Goal: Information Seeking & Learning: Learn about a topic

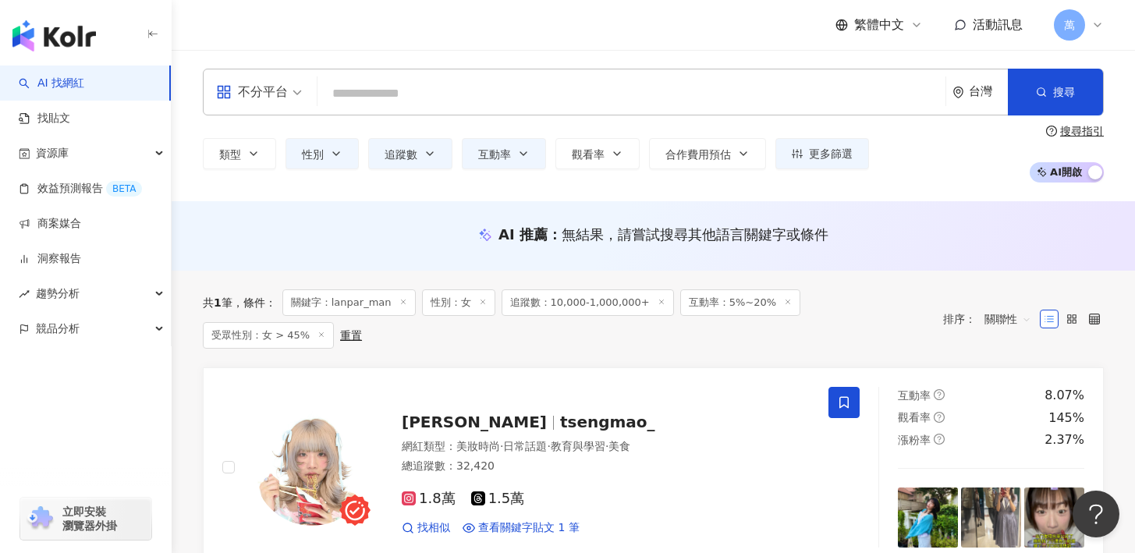
click at [455, 95] on input "search" at bounding box center [631, 94] width 615 height 30
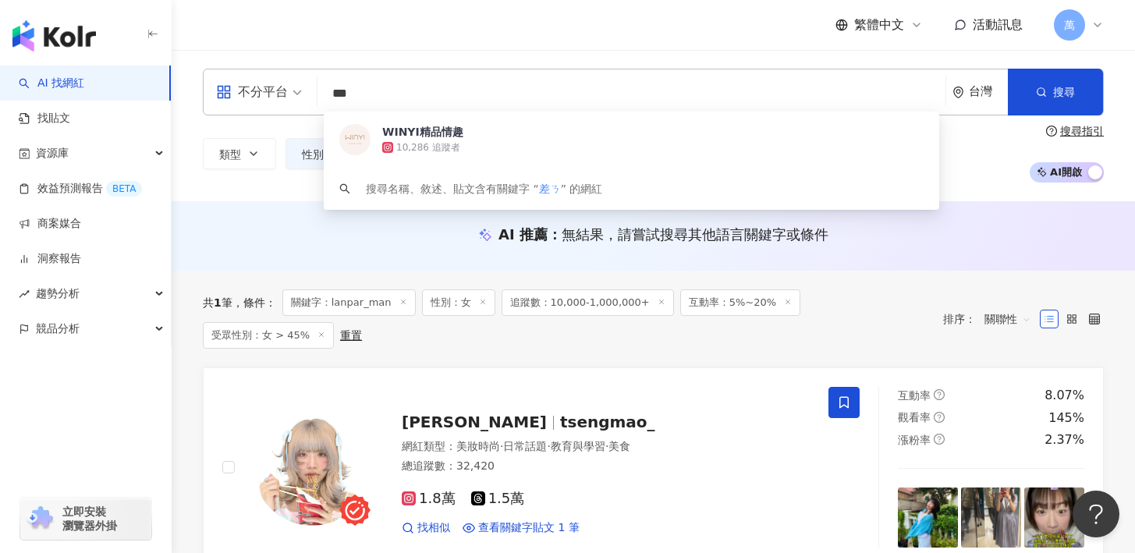
type input "**"
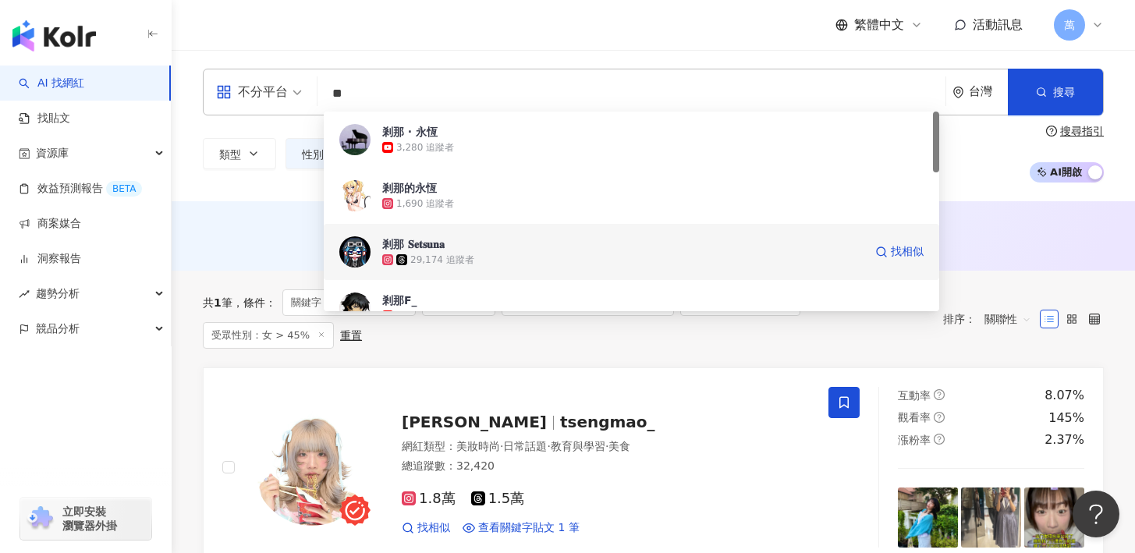
click at [427, 244] on div "剎那 𝐒𝐞𝐭𝐬𝐮𝐧𝐚" at bounding box center [413, 244] width 62 height 16
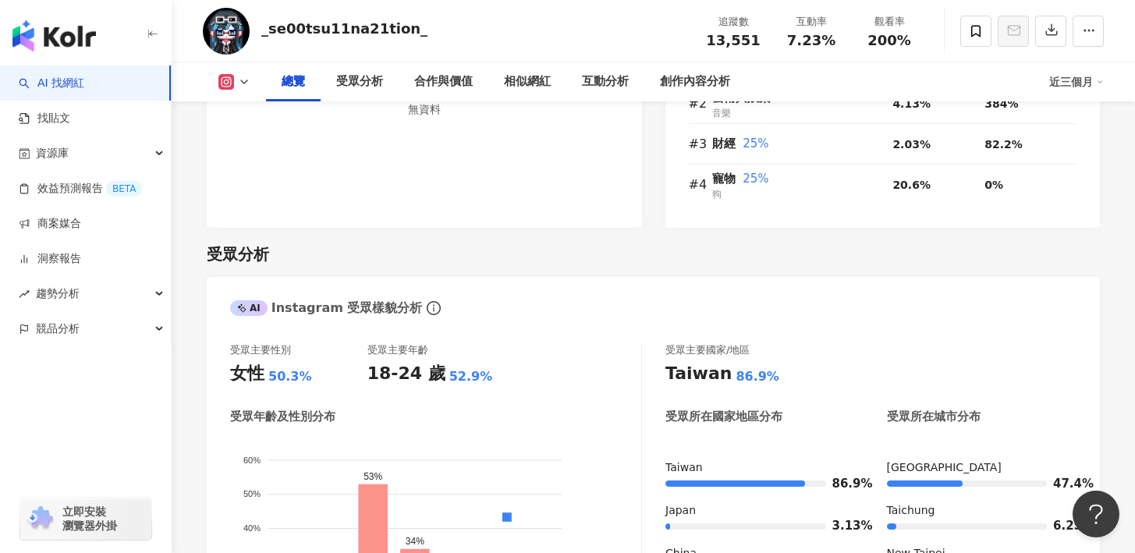
scroll to position [1296, 0]
